Goal: Task Accomplishment & Management: Manage account settings

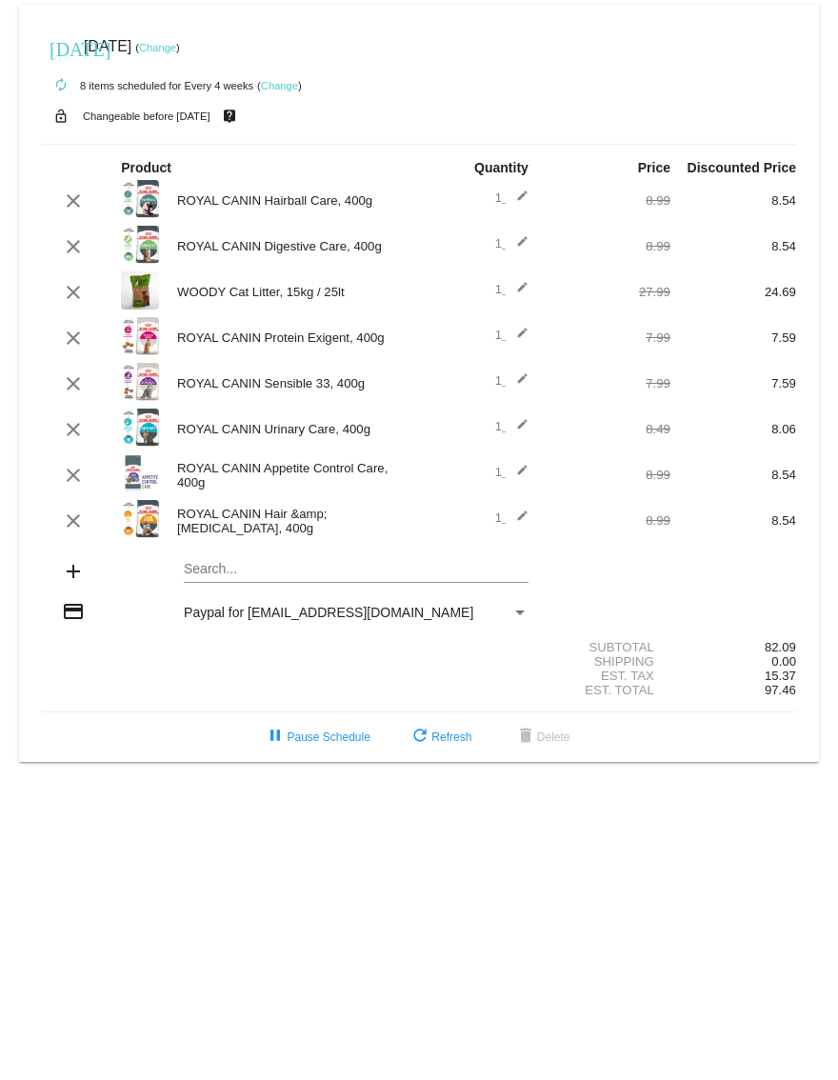
click at [176, 48] on link "Change" at bounding box center [157, 47] width 37 height 11
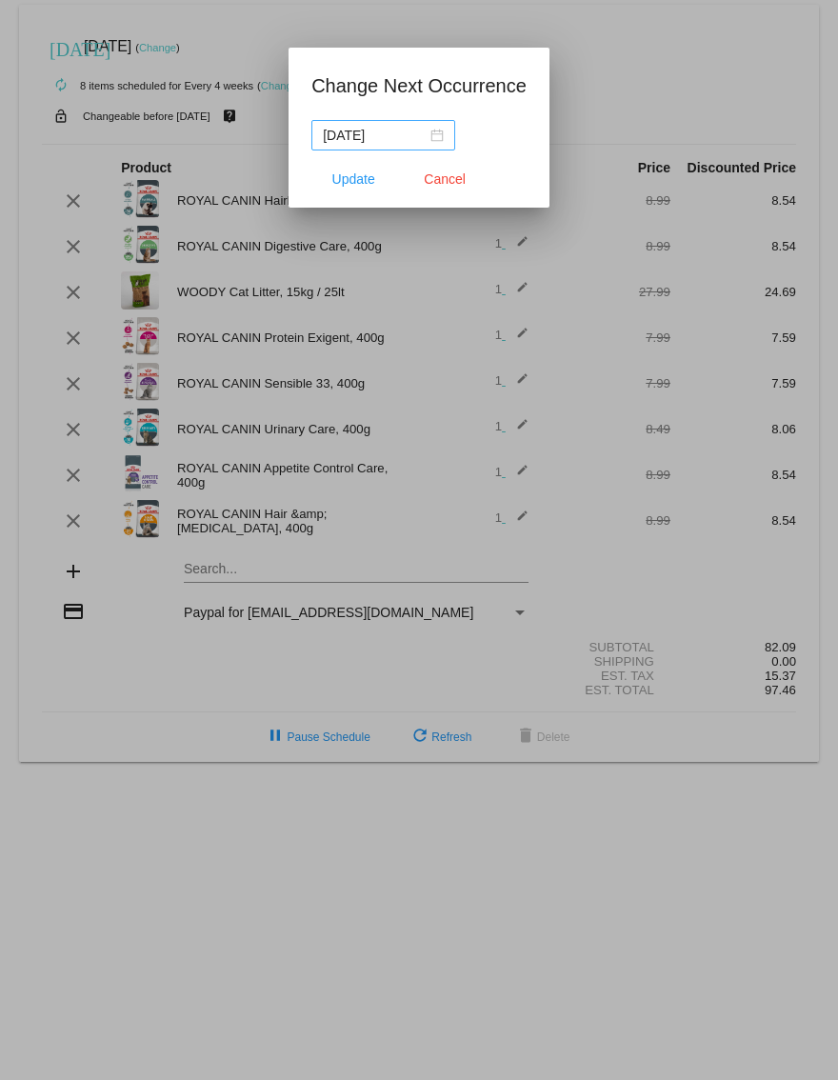
click at [429, 134] on div "[DATE]" at bounding box center [383, 135] width 121 height 21
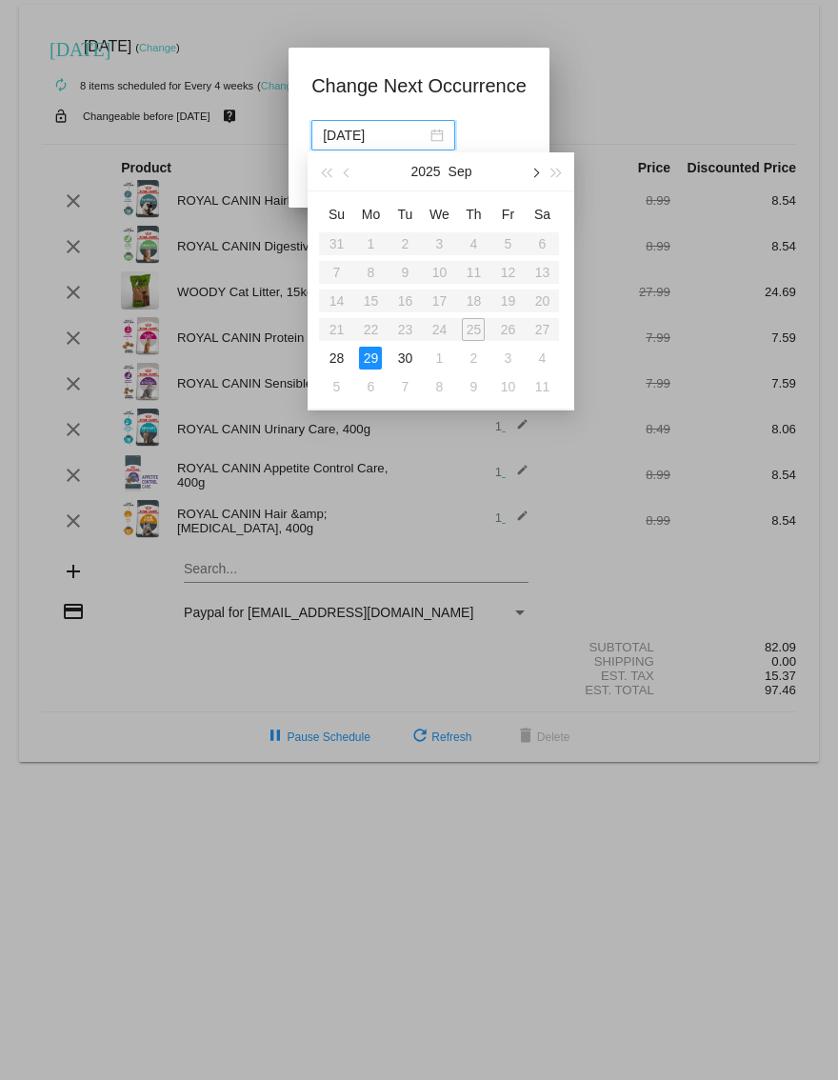
click at [540, 170] on button "button" at bounding box center [535, 171] width 21 height 38
click at [336, 326] on div "19" at bounding box center [336, 329] width 23 height 23
type input "[DATE]"
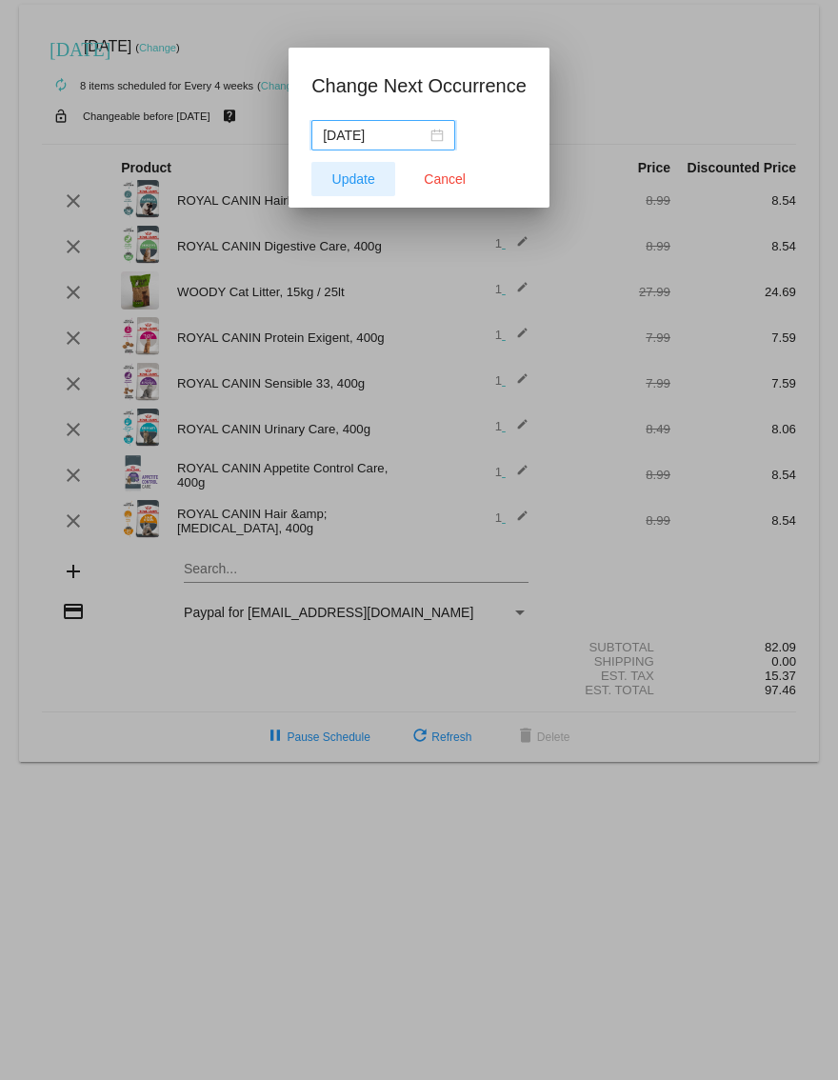
click at [354, 179] on span "Update" at bounding box center [353, 178] width 43 height 15
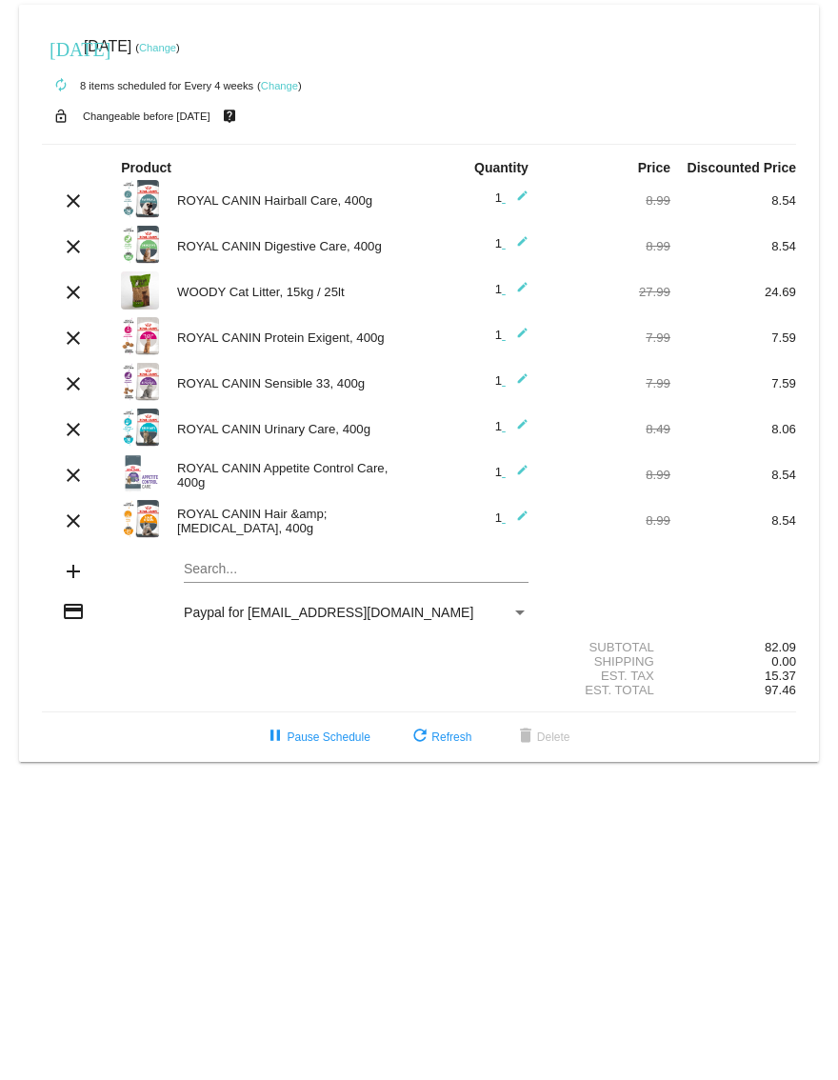
drag, startPoint x: 353, startPoint y: 291, endPoint x: 179, endPoint y: 298, distance: 174.4
click at [179, 298] on div "WOODY Cat Litter, 15kg / 25lt" at bounding box center [293, 292] width 251 height 14
copy div "WOODY Cat Litter, 15kg / 25lt"
